Goal: Navigation & Orientation: Find specific page/section

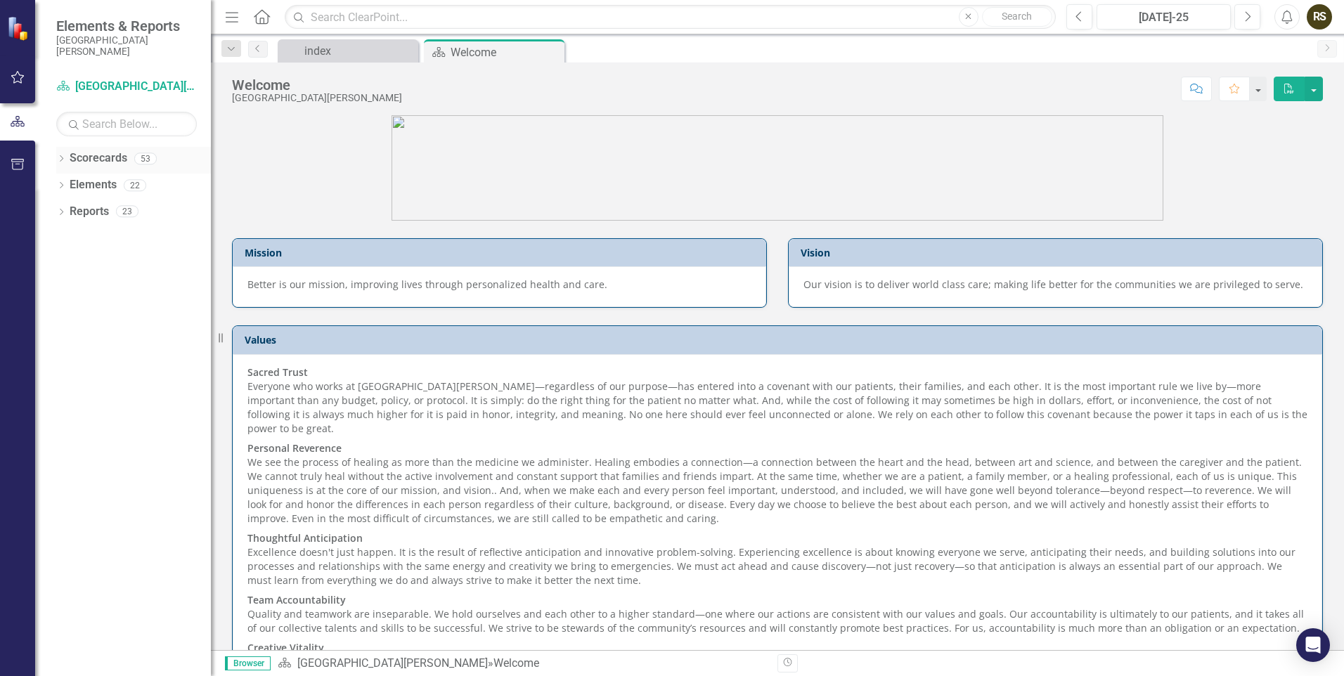
click at [109, 161] on link "Scorecards" at bounding box center [99, 158] width 58 height 16
click at [145, 165] on div "Scorecards 53" at bounding box center [140, 160] width 141 height 27
click at [62, 157] on icon at bounding box center [62, 158] width 4 height 6
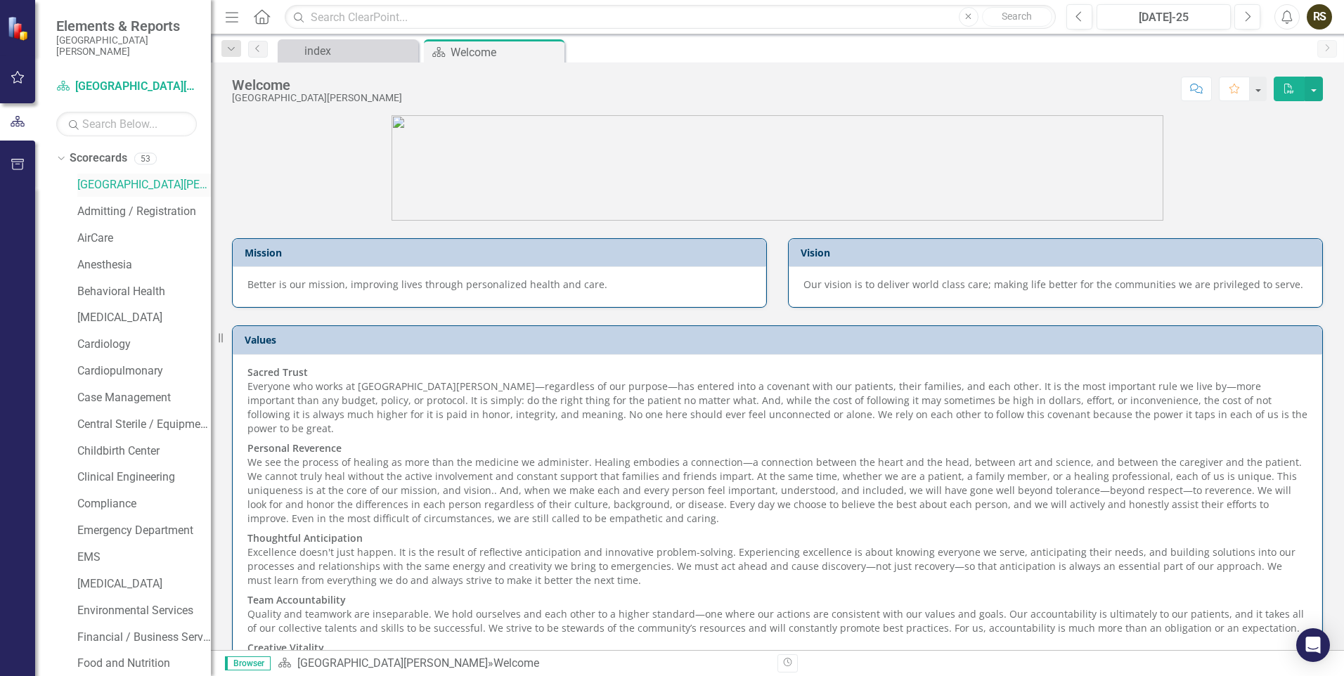
click at [119, 186] on link "[GEOGRAPHIC_DATA][PERSON_NAME]" at bounding box center [144, 185] width 134 height 16
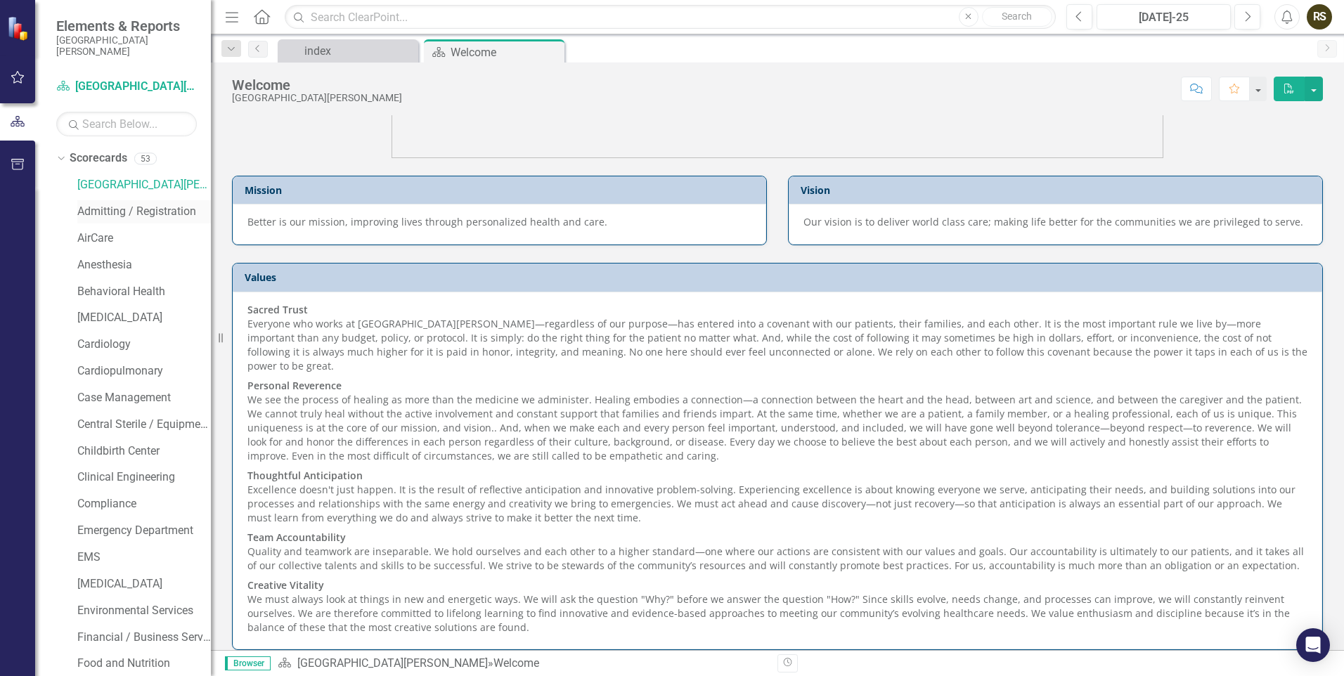
click at [112, 206] on link "Admitting / Registration" at bounding box center [144, 212] width 134 height 16
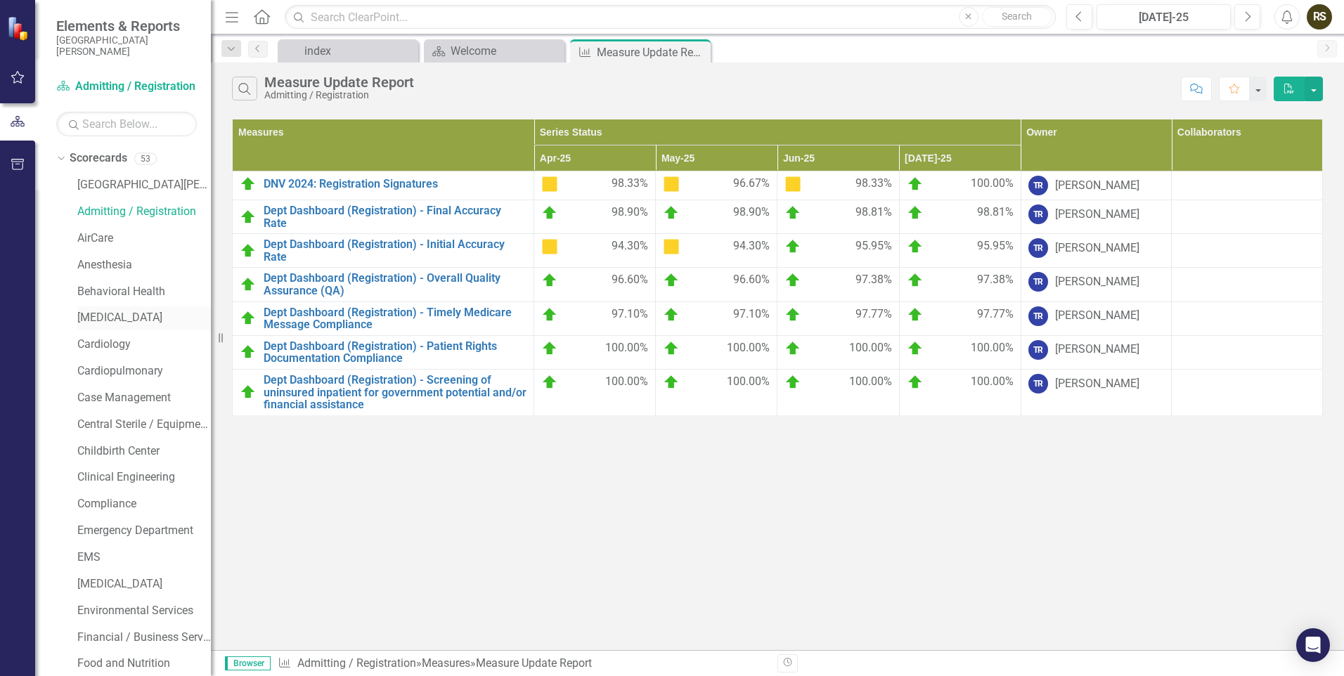
click at [105, 315] on link "[MEDICAL_DATA]" at bounding box center [144, 318] width 134 height 16
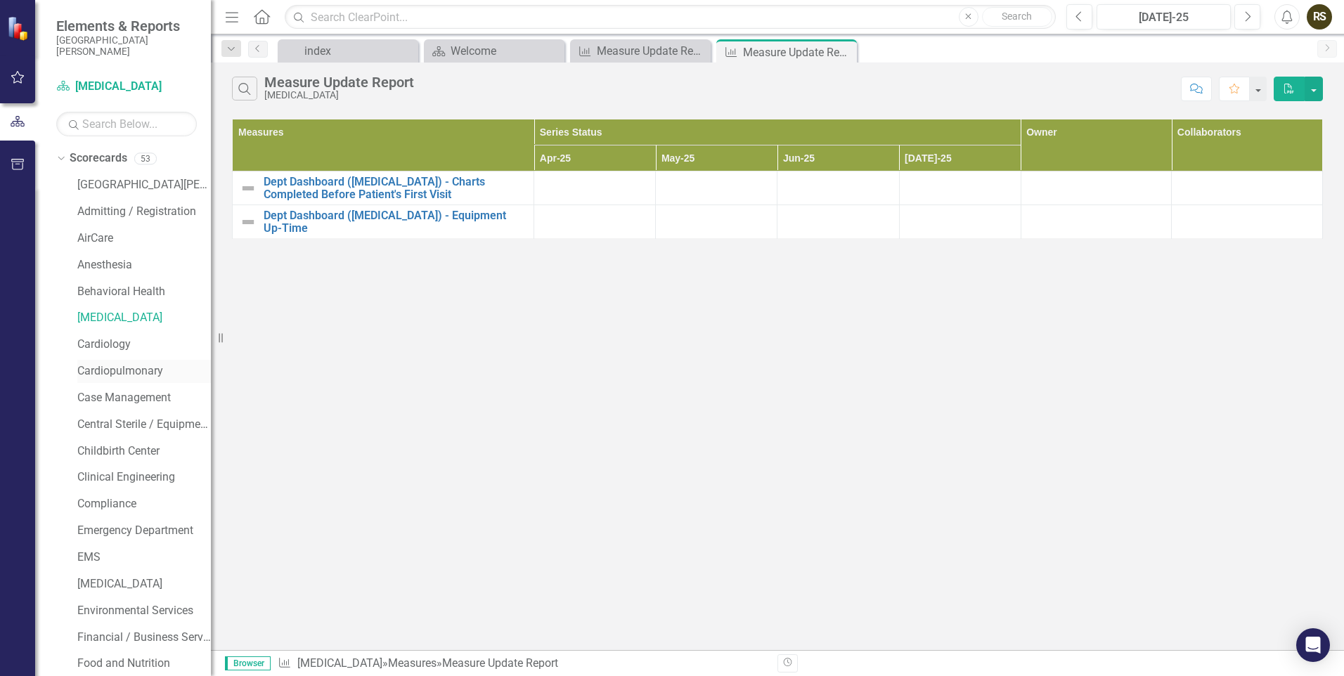
click at [117, 366] on link "Cardiopulmonary" at bounding box center [144, 371] width 134 height 16
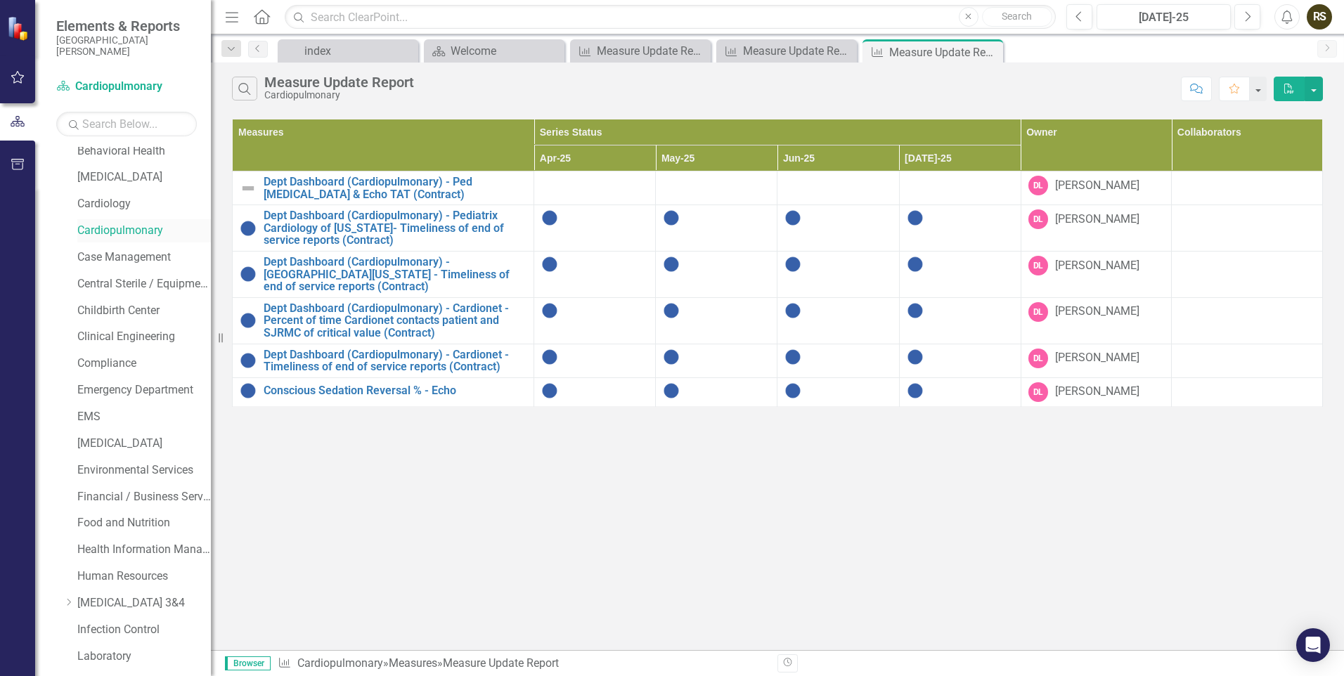
scroll to position [211, 0]
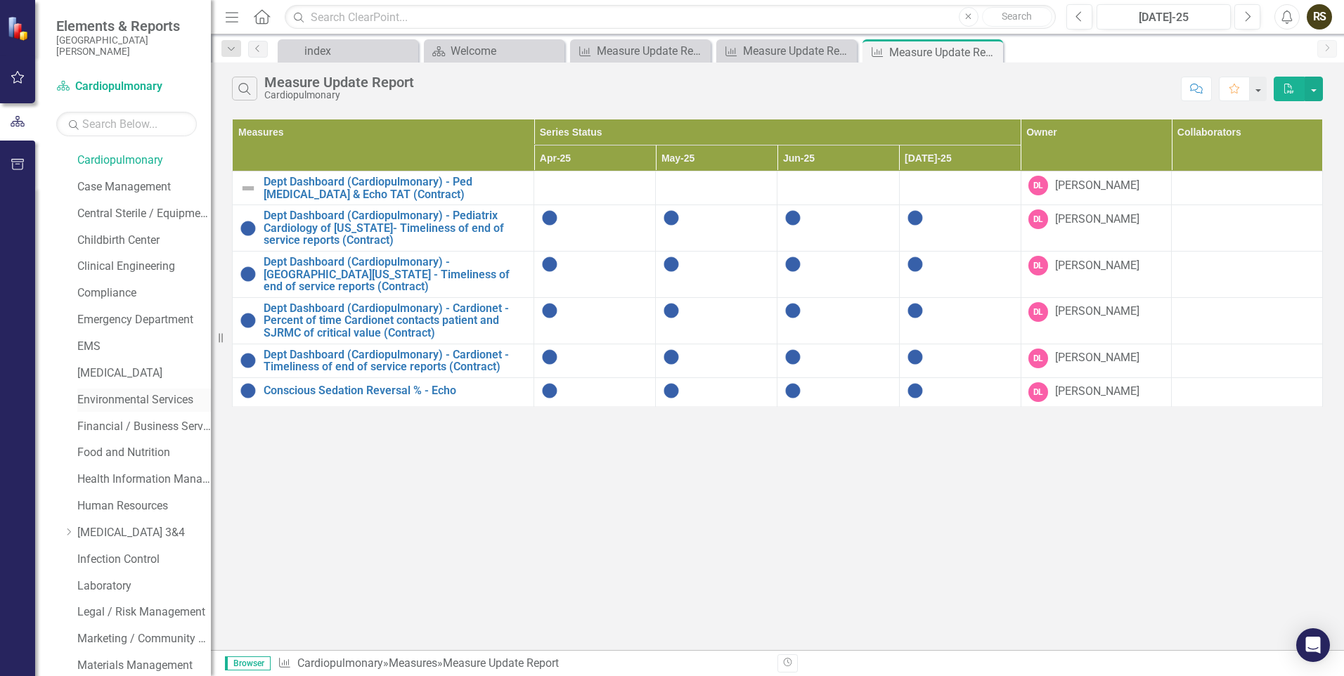
click at [101, 399] on link "Environmental Services" at bounding box center [144, 400] width 134 height 16
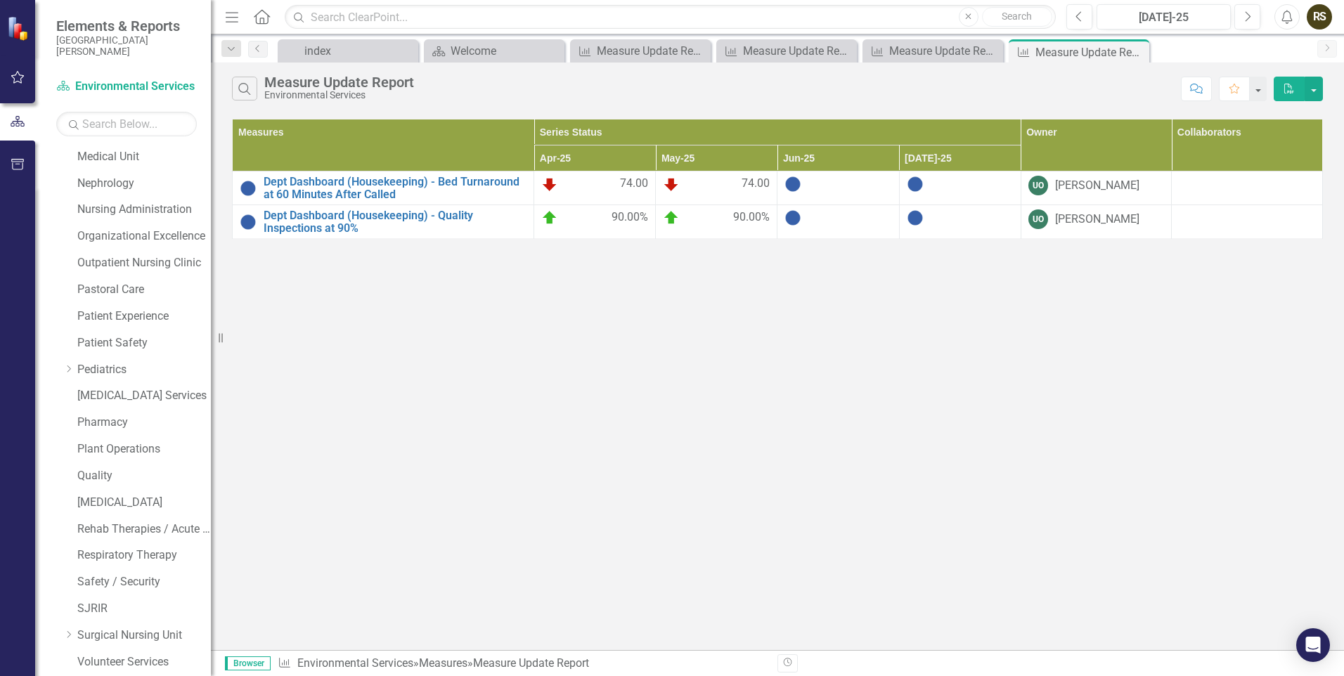
scroll to position [827, 0]
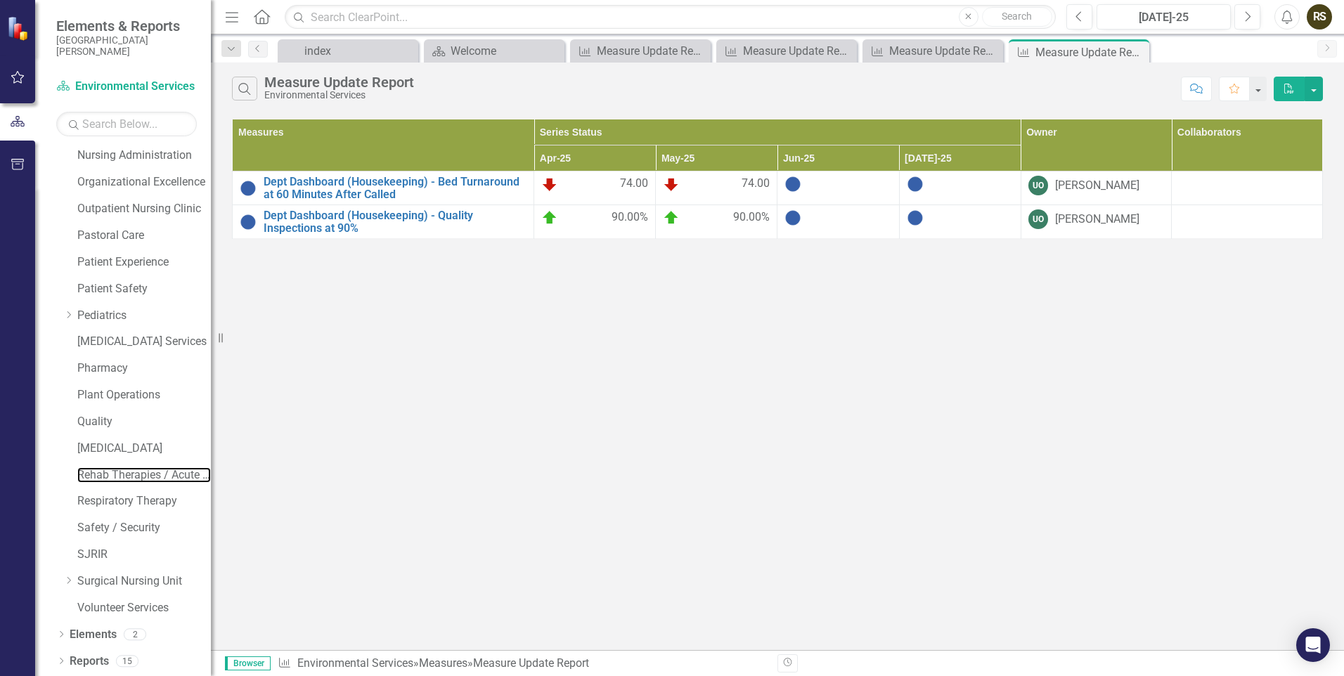
click at [150, 475] on link "Rehab Therapies / Acute Wound Care" at bounding box center [144, 475] width 134 height 16
